Goal: Task Accomplishment & Management: Complete application form

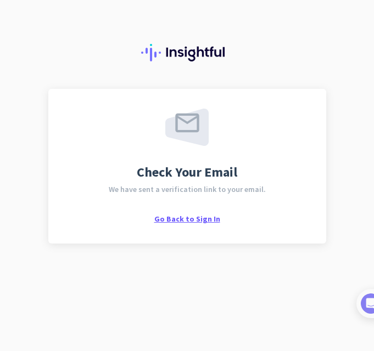
click at [198, 220] on span "Go Back to Sign In" at bounding box center [187, 219] width 66 height 10
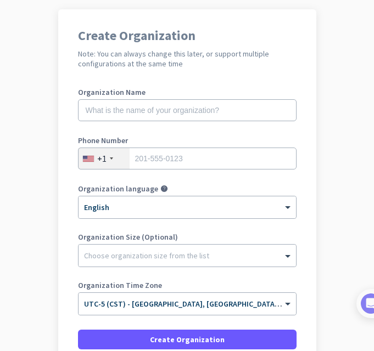
scroll to position [165, 0]
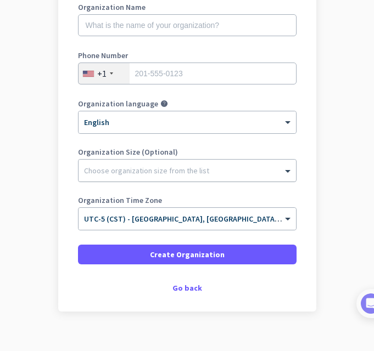
click at [125, 171] on div at bounding box center [186, 167] width 217 height 11
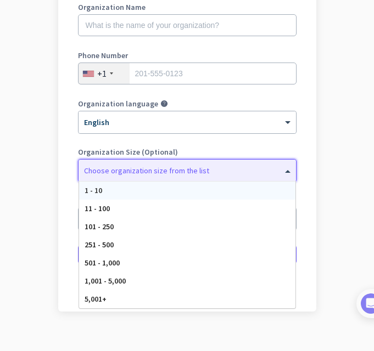
click at [125, 171] on div at bounding box center [186, 167] width 217 height 11
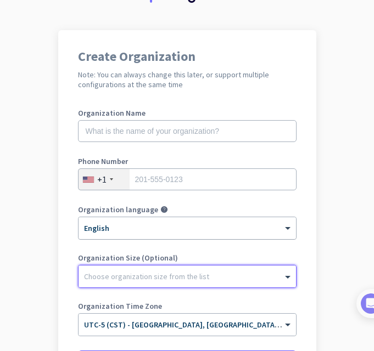
scroll to position [55, 0]
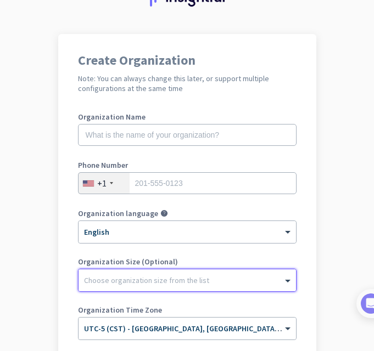
click at [138, 147] on div "Organization Name" at bounding box center [187, 135] width 218 height 44
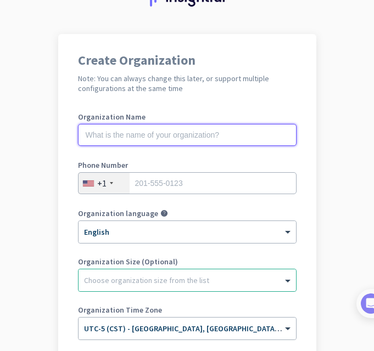
click at [143, 137] on input "text" at bounding box center [187, 135] width 218 height 22
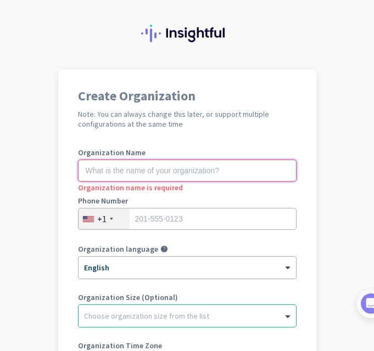
scroll to position [0, 0]
